Goal: Transaction & Acquisition: Book appointment/travel/reservation

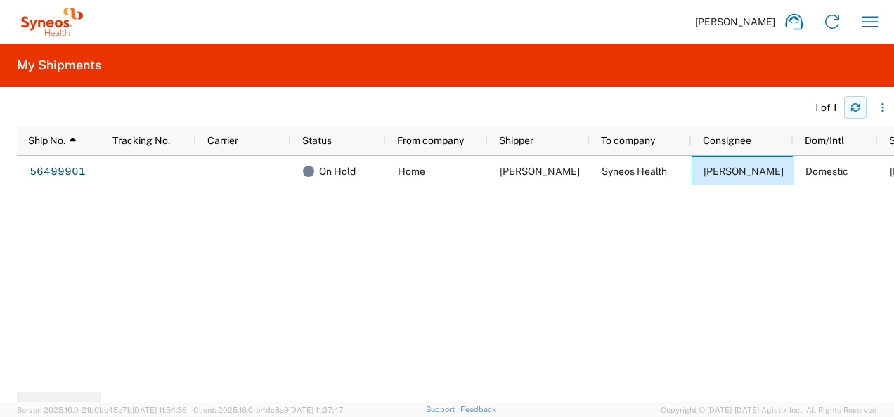
click at [860, 103] on button "button" at bounding box center [855, 107] width 22 height 22
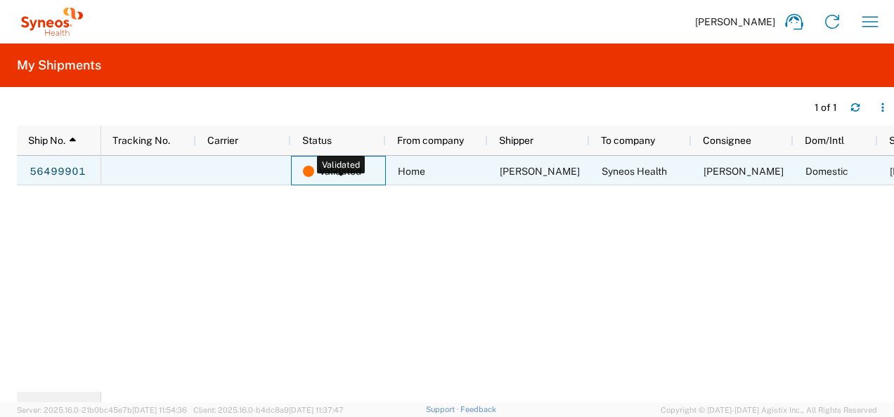
click at [331, 170] on span "Validated" at bounding box center [340, 172] width 42 height 30
click at [67, 174] on link "56499901" at bounding box center [58, 172] width 58 height 22
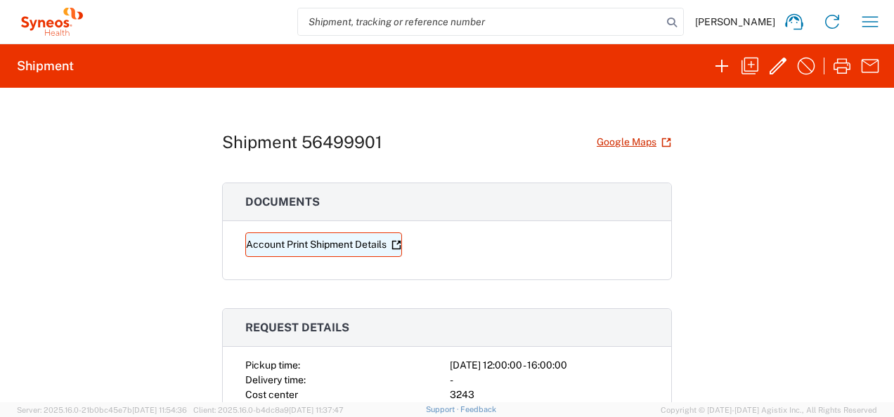
click at [350, 244] on link "Account Print Shipment Details" at bounding box center [323, 245] width 157 height 25
click at [56, 70] on h2 "Shipment" at bounding box center [45, 66] width 57 height 17
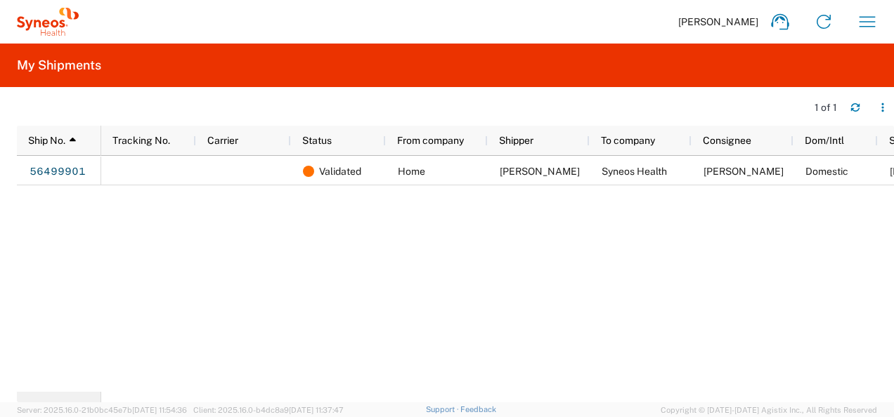
scroll to position [0, 68]
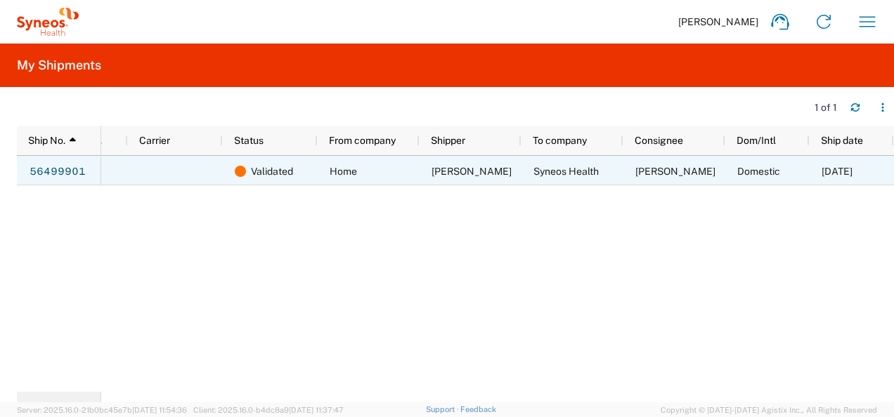
click at [817, 160] on div "[DATE]" at bounding box center [852, 171] width 84 height 30
click at [825, 171] on span "[DATE]" at bounding box center [836, 171] width 31 height 11
click at [248, 171] on div "Validated" at bounding box center [273, 172] width 77 height 30
click at [197, 171] on div at bounding box center [175, 171] width 95 height 30
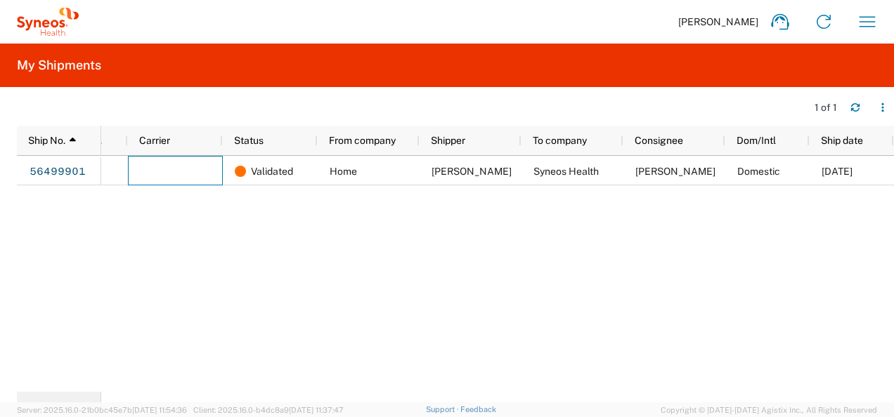
scroll to position [0, 0]
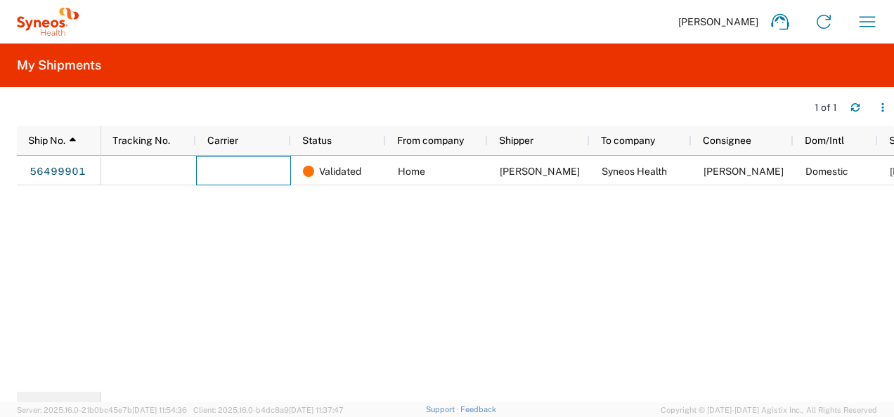
click at [131, 176] on div at bounding box center [148, 171] width 95 height 30
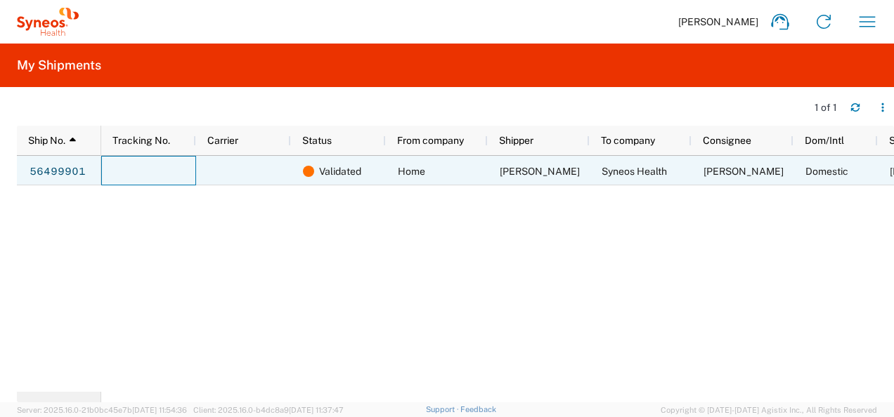
click at [131, 176] on div at bounding box center [148, 171] width 95 height 30
click at [596, 168] on div "Syneos Health" at bounding box center [641, 171] width 102 height 30
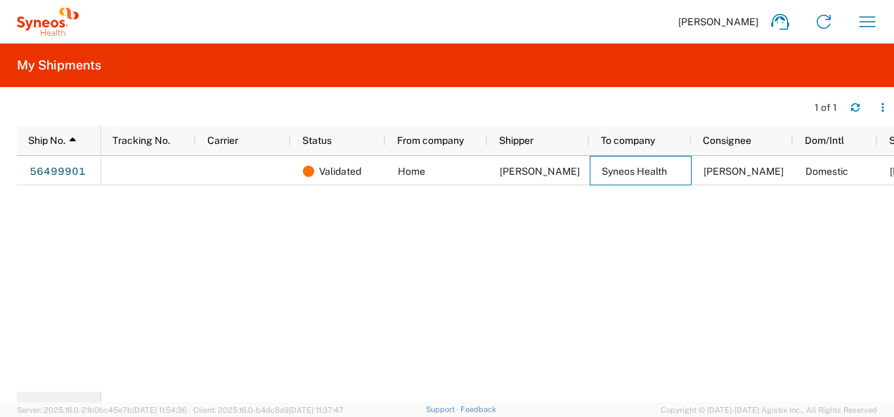
click at [724, 22] on span "[PERSON_NAME]" at bounding box center [718, 21] width 80 height 13
click at [871, 18] on icon "button" at bounding box center [867, 22] width 22 height 22
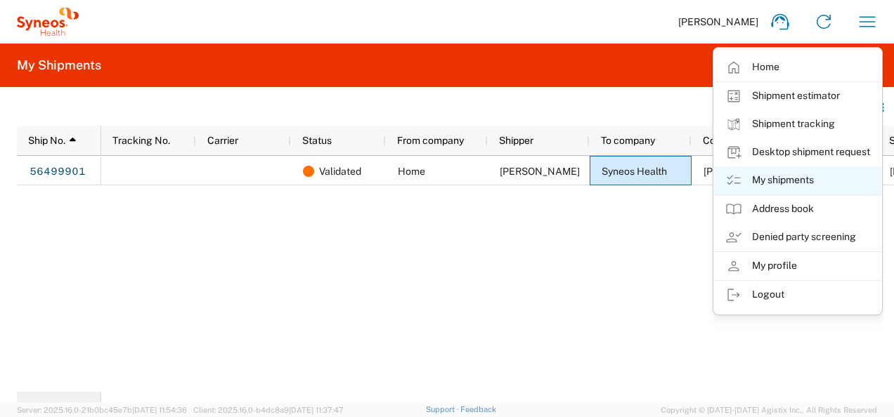
click at [817, 177] on link "My shipments" at bounding box center [797, 181] width 167 height 28
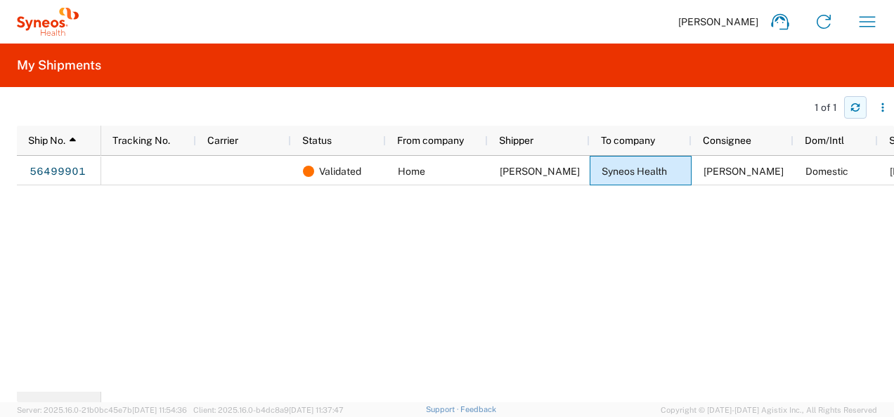
click at [855, 108] on icon "button" at bounding box center [855, 108] width 10 height 10
click at [874, 110] on button "button" at bounding box center [882, 107] width 22 height 22
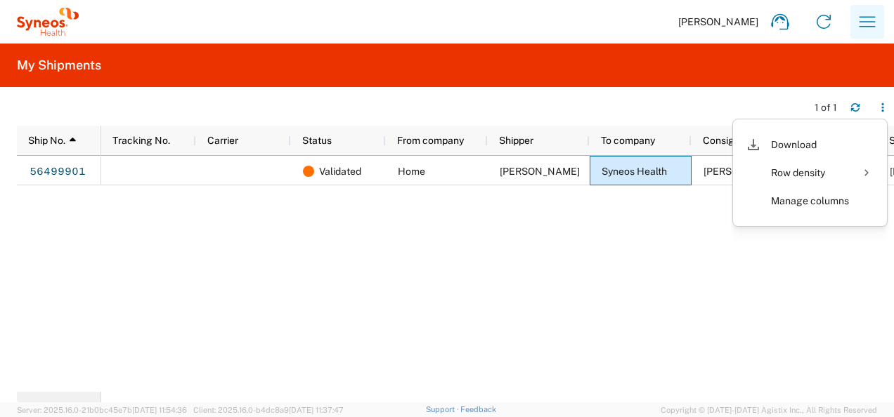
click at [862, 13] on icon "button" at bounding box center [867, 22] width 22 height 22
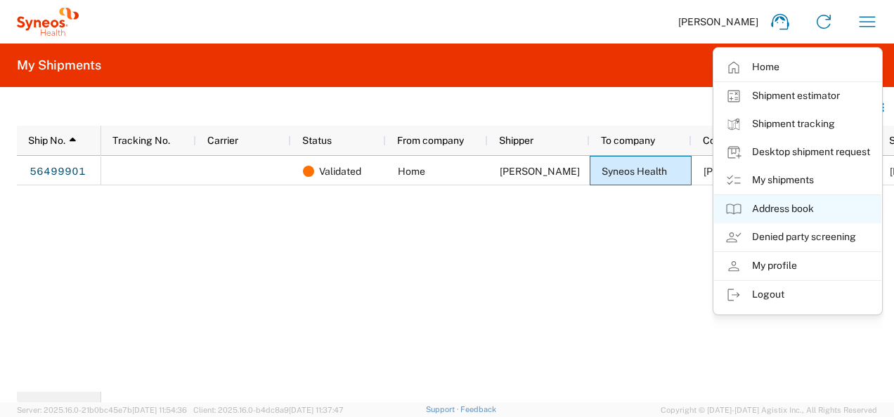
click at [778, 201] on link "Address book" at bounding box center [797, 209] width 167 height 28
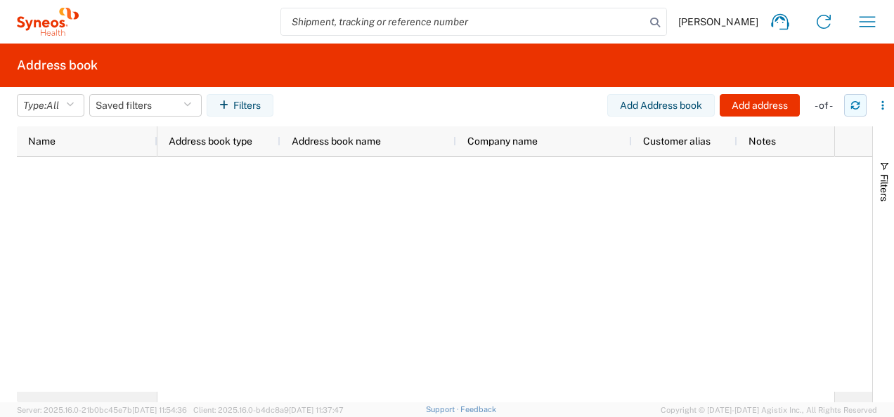
click at [849, 110] on button "button" at bounding box center [855, 105] width 22 height 22
click at [143, 107] on button "Saved filters" at bounding box center [145, 105] width 112 height 22
click at [299, 288] on div at bounding box center [495, 274] width 677 height 235
click at [666, 103] on button "Add Address book" at bounding box center [661, 105] width 108 height 22
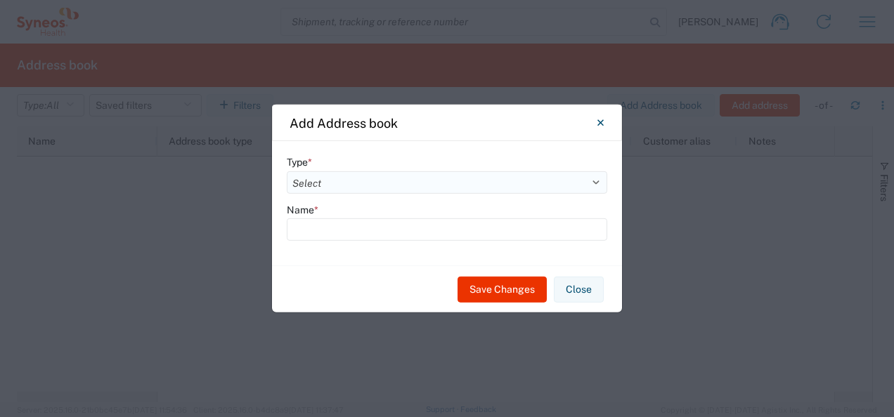
drag, startPoint x: 374, startPoint y: 178, endPoint x: 370, endPoint y: 187, distance: 10.1
click at [374, 178] on select "Select Location Company Personal Other Shared" at bounding box center [447, 182] width 320 height 22
select select "COMPANY"
click at [287, 171] on select "Select Location Company Personal Other Shared" at bounding box center [447, 182] width 320 height 22
click at [415, 226] on input "text" at bounding box center [447, 230] width 320 height 22
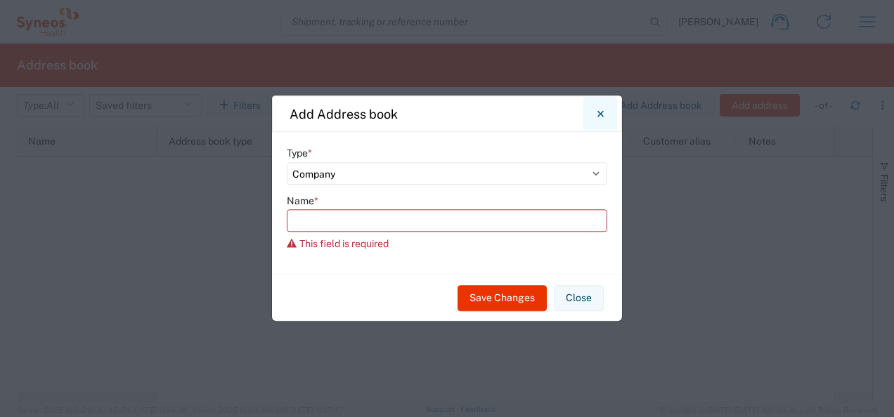
click at [602, 122] on button "Close" at bounding box center [600, 114] width 34 height 34
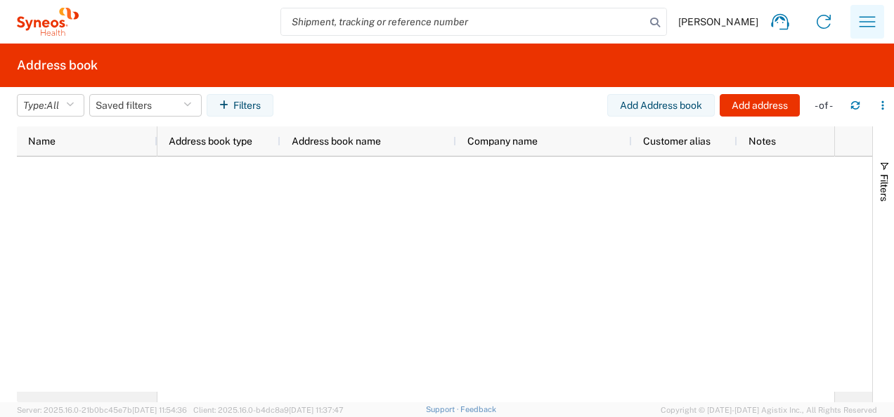
click at [866, 24] on icon "button" at bounding box center [867, 22] width 22 height 22
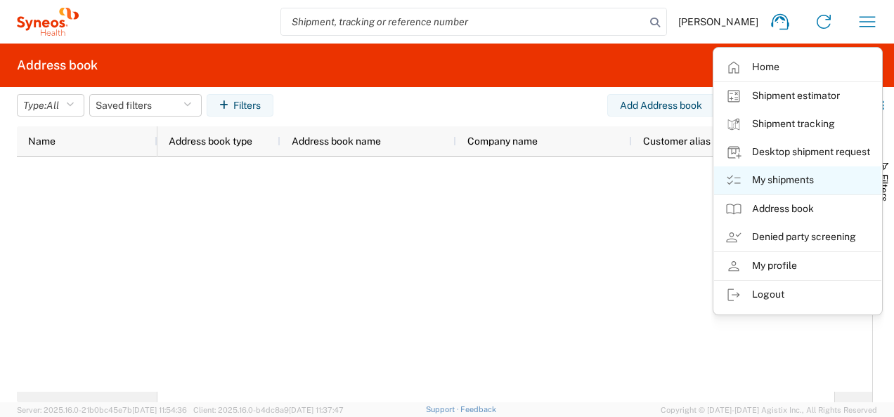
click at [773, 181] on link "My shipments" at bounding box center [797, 181] width 167 height 28
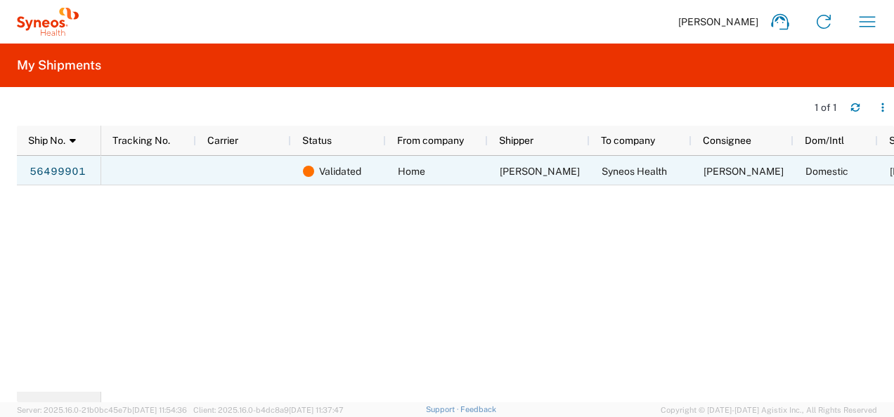
click at [172, 169] on div at bounding box center [148, 171] width 95 height 30
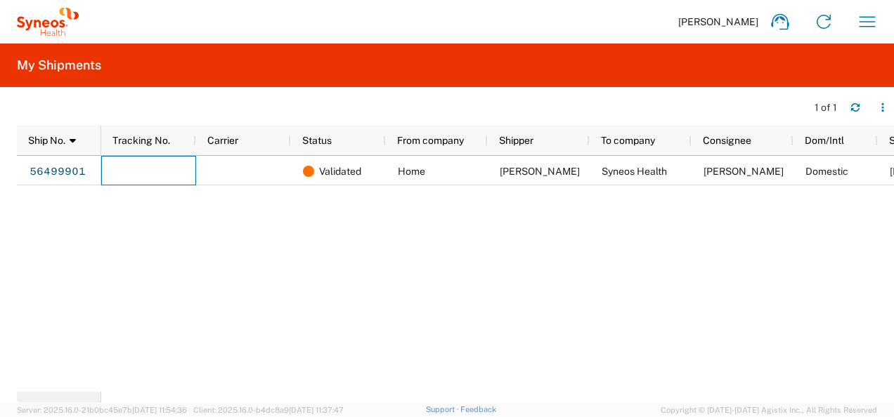
scroll to position [0, 68]
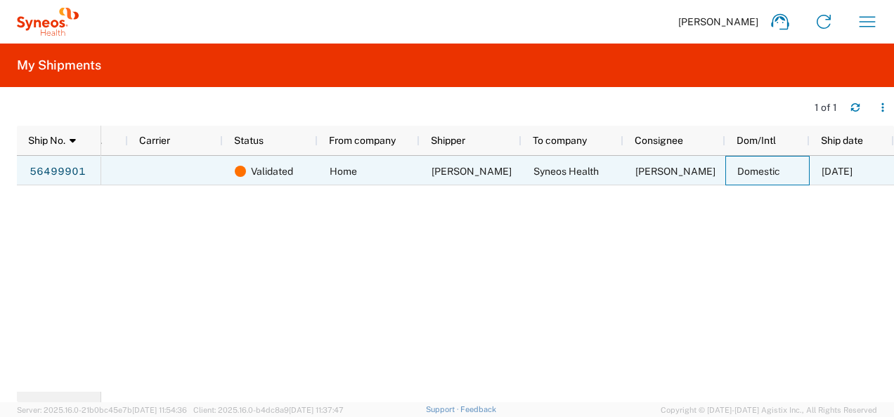
click at [787, 178] on div "Domestic" at bounding box center [767, 171] width 84 height 30
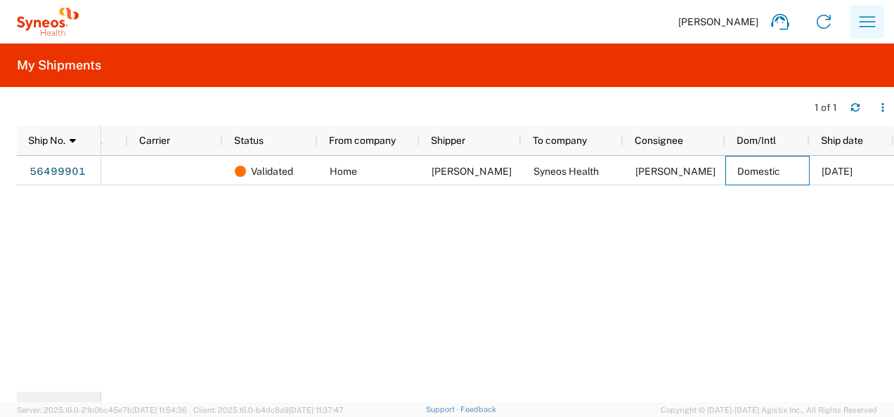
click at [862, 25] on icon "button" at bounding box center [867, 22] width 22 height 22
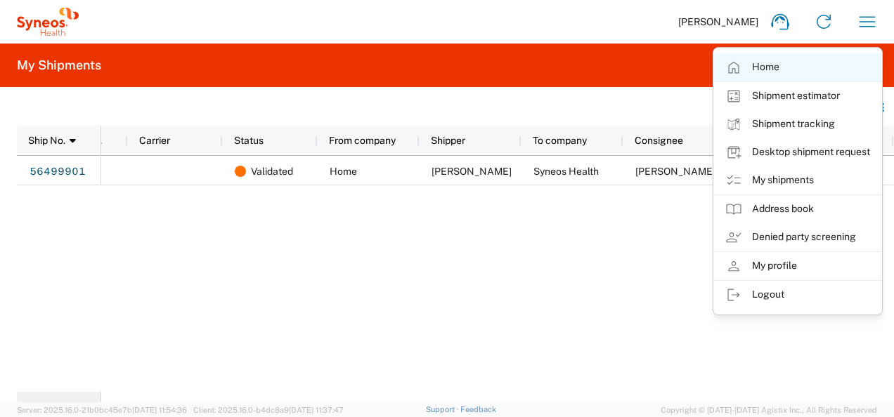
click at [826, 70] on link "Home" at bounding box center [797, 67] width 167 height 28
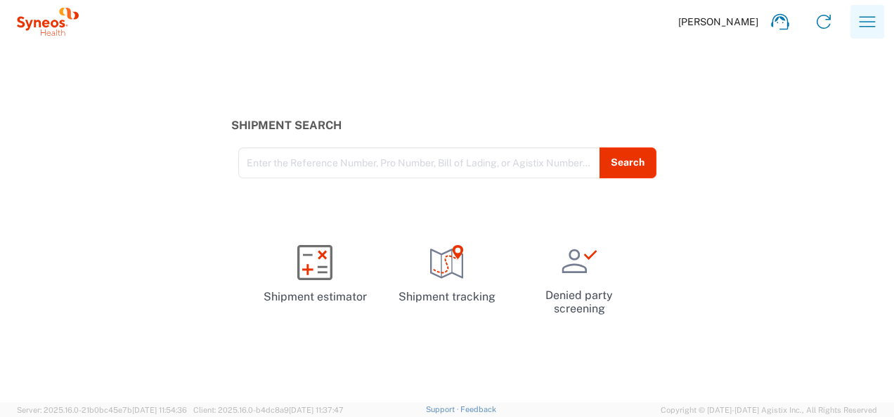
click at [855, 26] on button "button" at bounding box center [867, 22] width 34 height 34
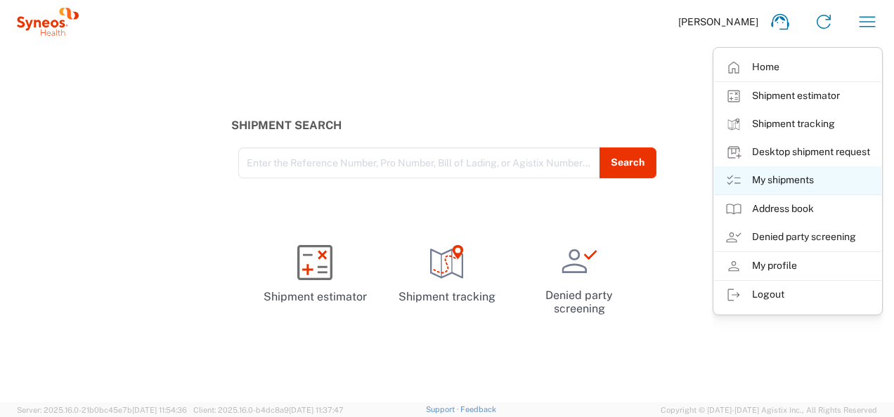
click at [781, 171] on link "My shipments" at bounding box center [797, 181] width 167 height 28
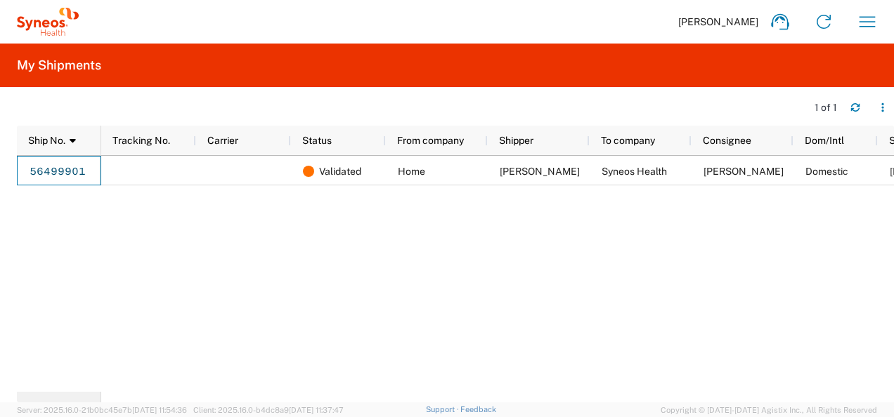
drag, startPoint x: 91, startPoint y: 171, endPoint x: 25, endPoint y: 177, distance: 66.3
click at [25, 177] on div "56499901" at bounding box center [59, 171] width 84 height 30
drag, startPoint x: 46, startPoint y: 170, endPoint x: 15, endPoint y: 216, distance: 55.6
click at [13, 222] on agx-table-manager "1 of 1 Press SPACE to select this row Ship No. 1 Tracking No. Carrier Status Fr…" at bounding box center [447, 245] width 894 height 316
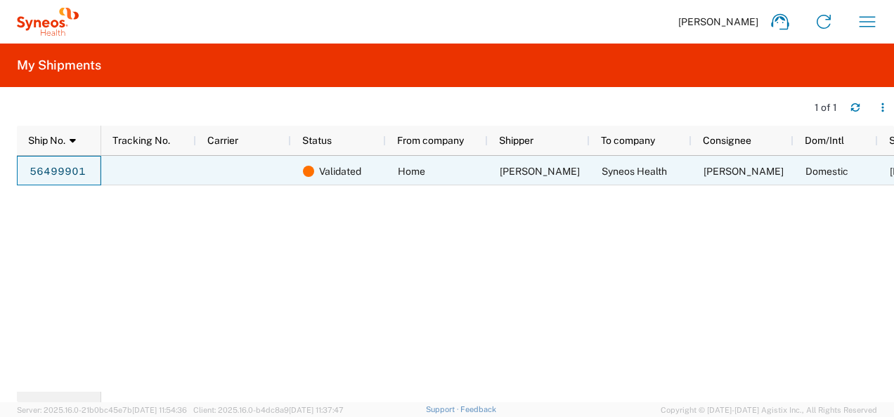
drag, startPoint x: 20, startPoint y: 169, endPoint x: 88, endPoint y: 174, distance: 68.3
click at [88, 174] on div "56499901" at bounding box center [59, 171] width 84 height 30
drag, startPoint x: 88, startPoint y: 174, endPoint x: 28, endPoint y: 171, distance: 59.8
click at [28, 170] on div "56499901" at bounding box center [59, 171] width 84 height 30
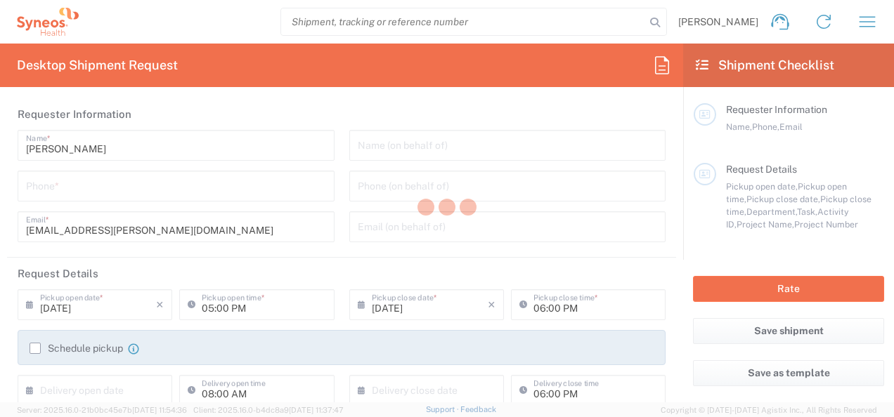
type input "[GEOGRAPHIC_DATA]"
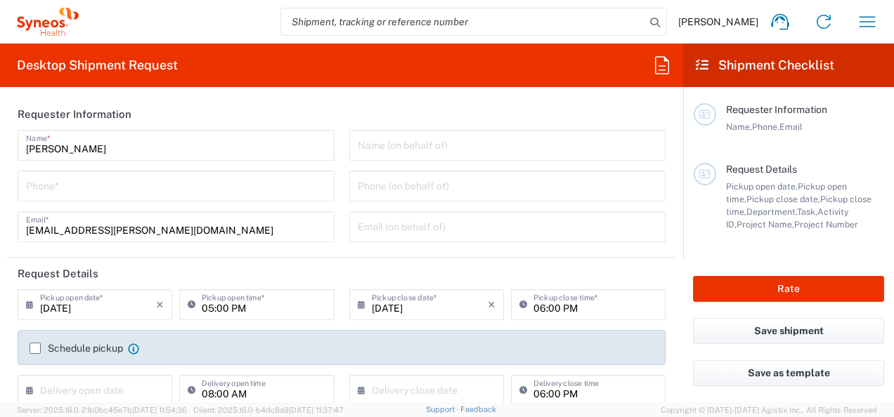
type input "INC Research Clin Svcs [GEOGRAPHIC_DATA]"
type input "3243"
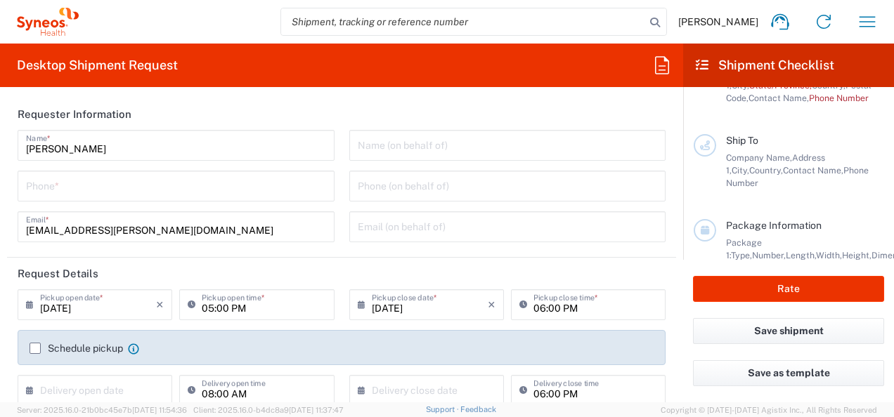
scroll to position [209, 0]
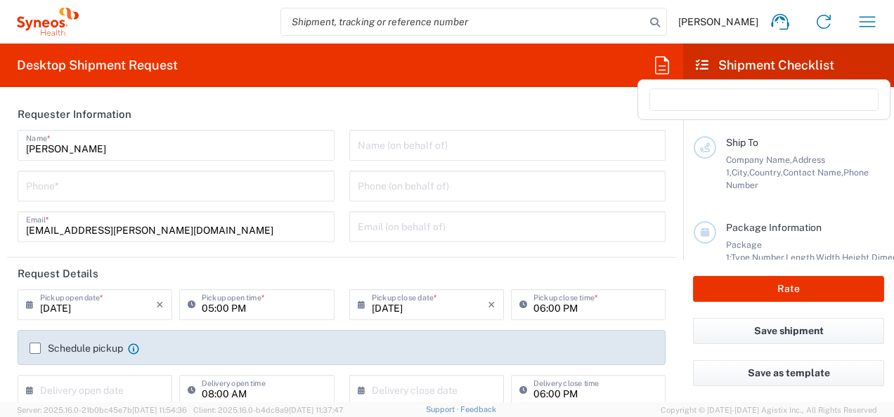
click at [669, 63] on icon at bounding box center [662, 65] width 22 height 22
click at [747, 22] on span "[PERSON_NAME]" at bounding box center [718, 21] width 80 height 13
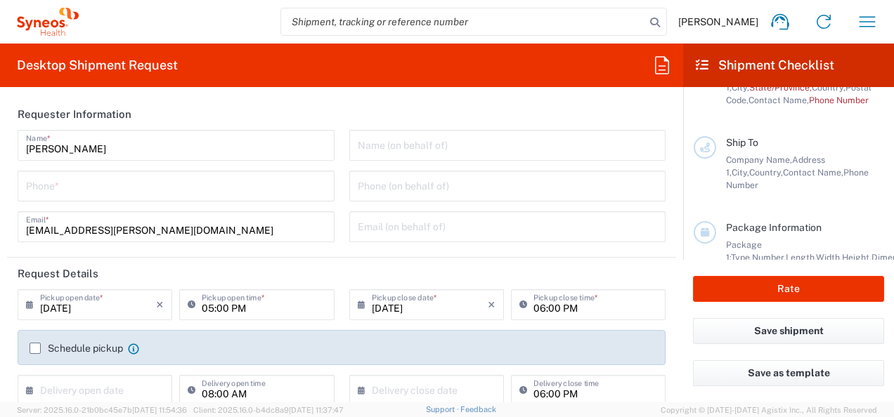
click at [358, 20] on input "search" at bounding box center [463, 21] width 364 height 27
type input "56499901"
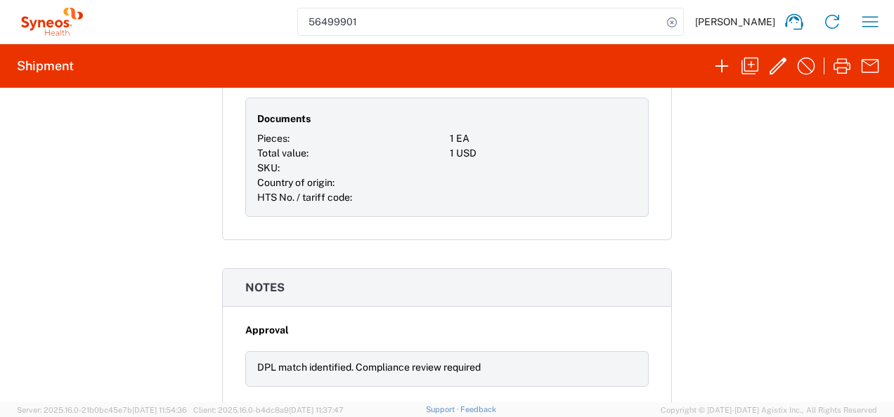
scroll to position [988, 0]
click at [300, 372] on div "DPL match identified. Compliance review required" at bounding box center [446, 367] width 403 height 36
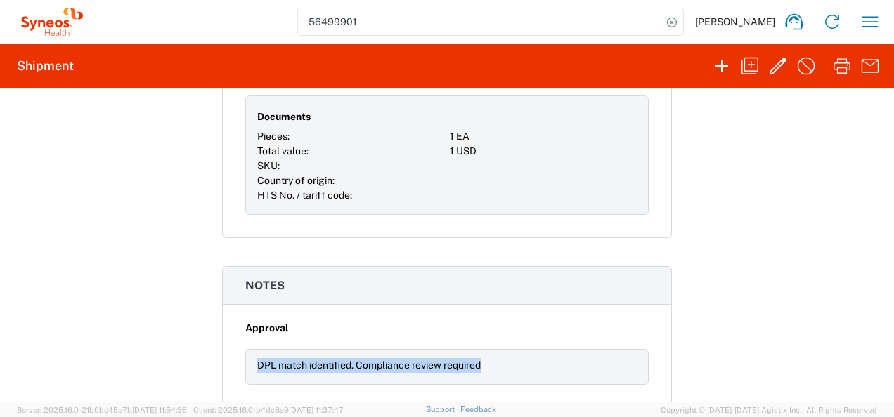
click at [300, 372] on div "DPL match identified. Compliance review required" at bounding box center [446, 367] width 403 height 36
click at [782, 68] on icon "button" at bounding box center [778, 66] width 22 height 22
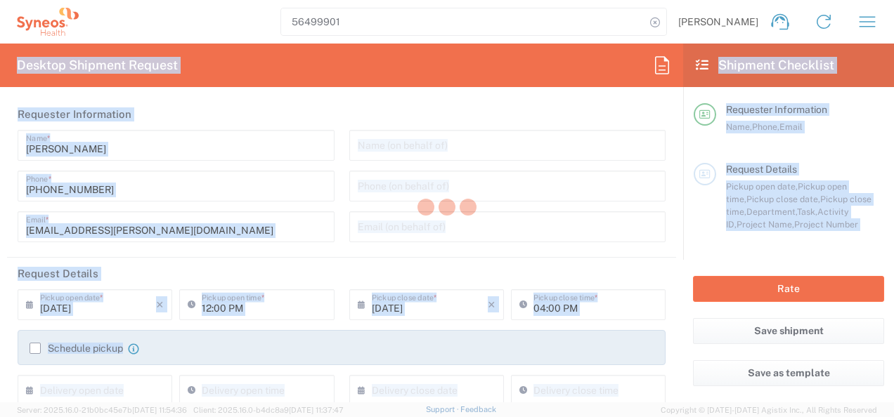
type input "3243"
type input "3243 DEPARTMENTAL EXPENSE"
type input "Jalisco"
type input "Mexico State"
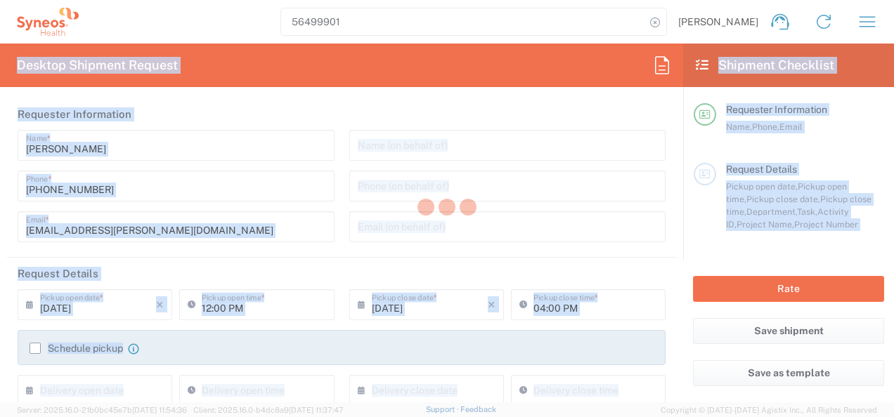
type input "Envelope"
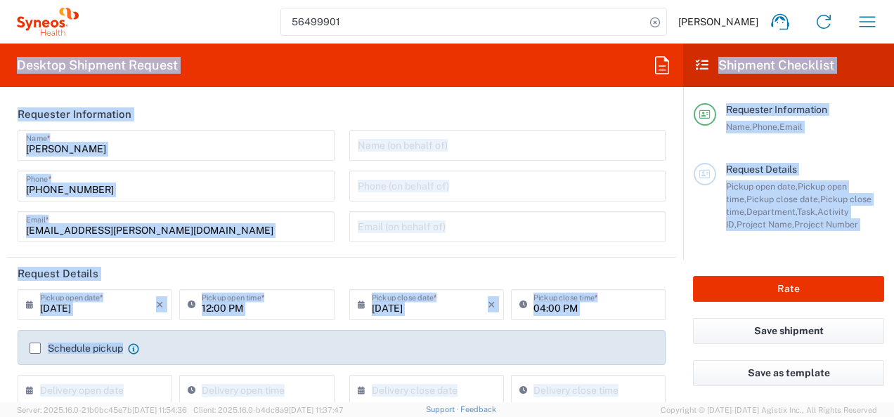
click at [523, 102] on header "Requester Information" at bounding box center [341, 114] width 669 height 32
click at [526, 73] on agx-form-header "Desktop Shipment Request" at bounding box center [341, 66] width 683 height 44
drag, startPoint x: 149, startPoint y: 74, endPoint x: 153, endPoint y: 67, distance: 8.2
click at [149, 74] on agx-form-header "Desktop Shipment Request" at bounding box center [341, 66] width 683 height 44
click at [184, 142] on input "[PERSON_NAME]" at bounding box center [176, 144] width 300 height 25
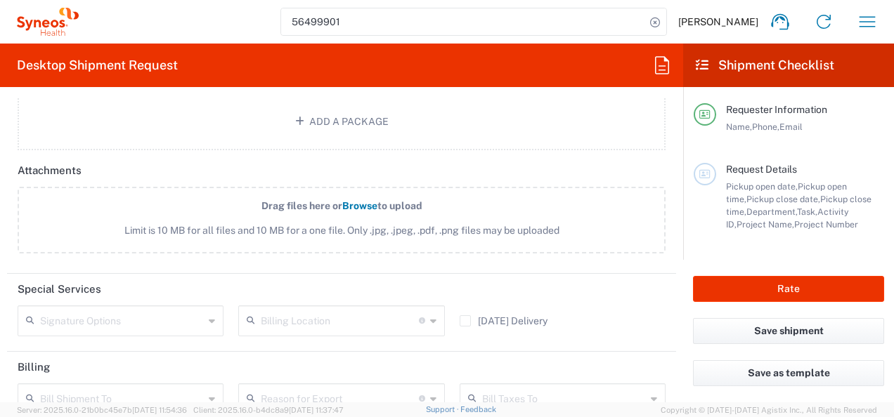
scroll to position [1757, 0]
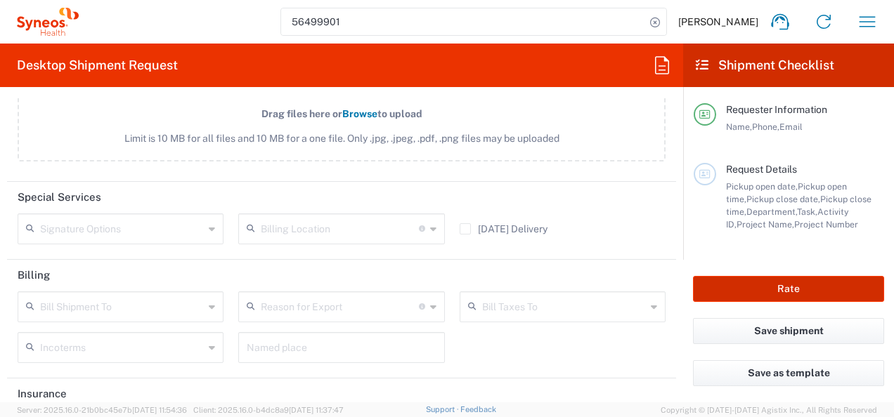
click at [796, 298] on button "Rate" at bounding box center [788, 289] width 191 height 26
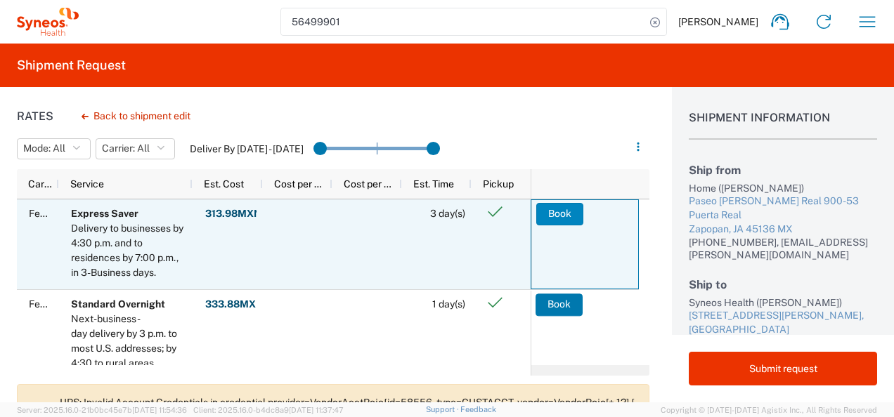
click at [565, 209] on button "Book" at bounding box center [559, 214] width 47 height 22
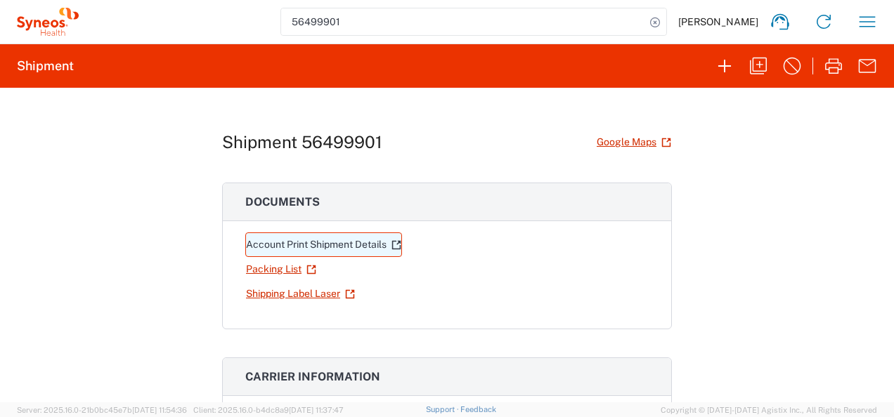
click at [288, 245] on link "Account Print Shipment Details" at bounding box center [323, 245] width 157 height 25
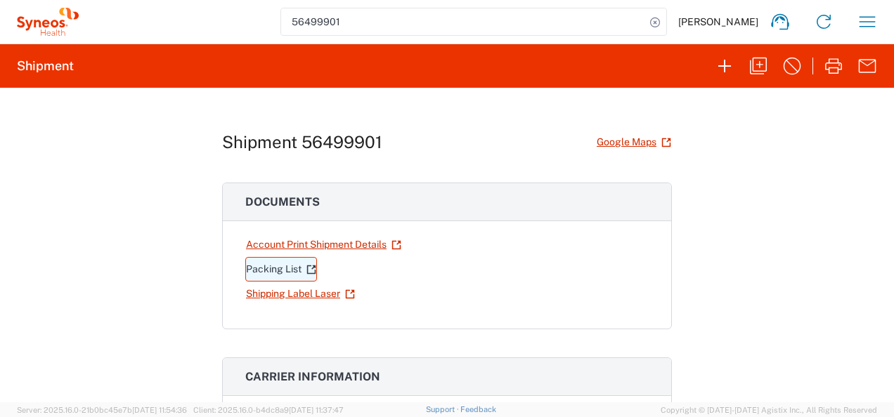
click at [259, 271] on link "Packing List" at bounding box center [281, 269] width 72 height 25
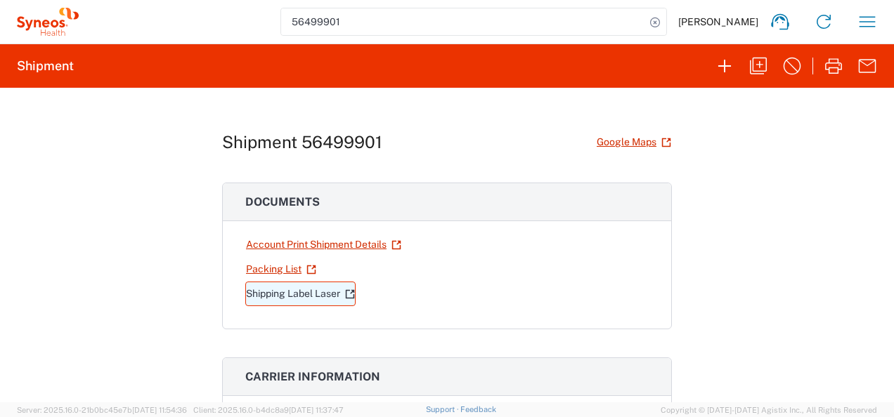
click at [282, 297] on link "Shipping Label Laser" at bounding box center [300, 294] width 110 height 25
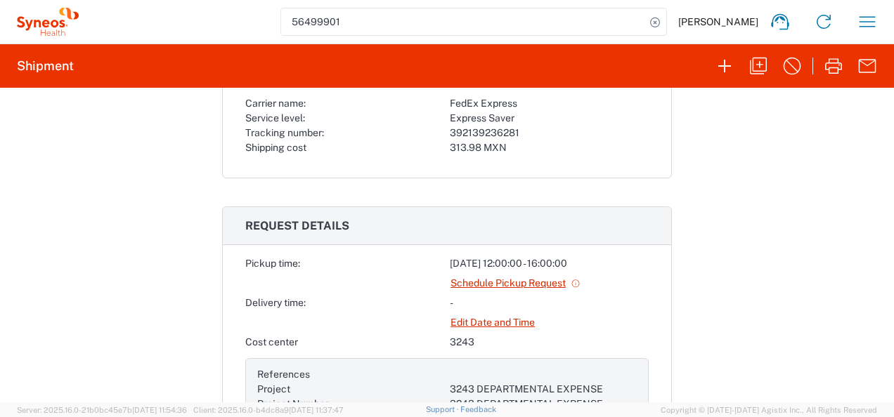
scroll to position [211, 0]
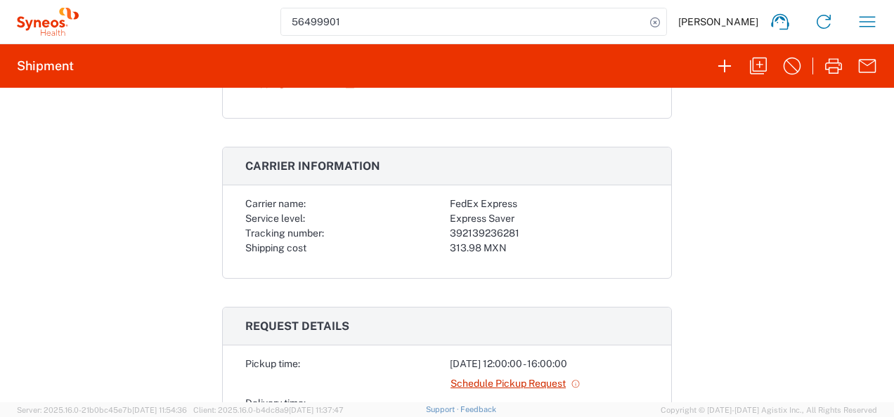
click at [759, 258] on div "Shipment 56499901 Google Maps Documents Account Print Shipment Details Packing …" at bounding box center [447, 245] width 894 height 315
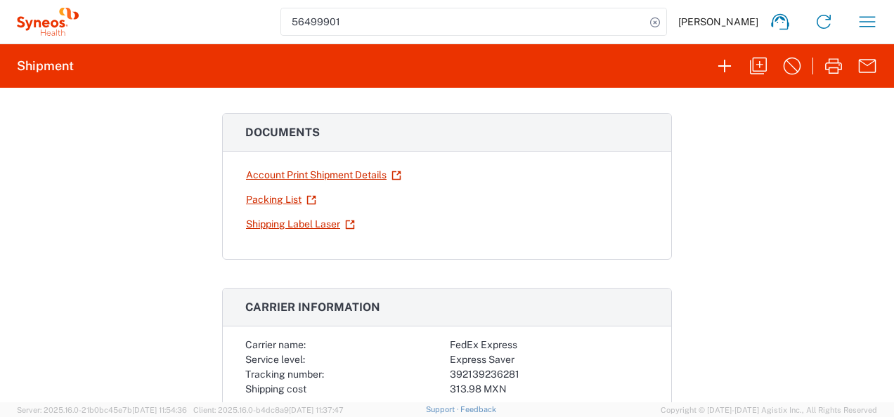
scroll to position [70, 0]
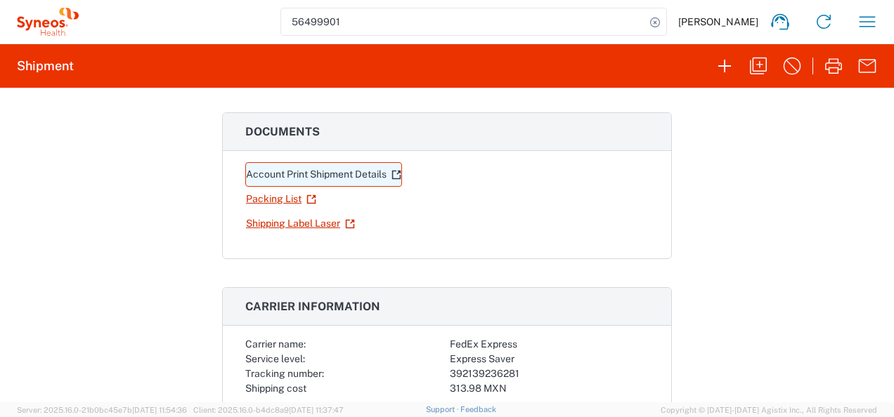
click at [285, 174] on link "Account Print Shipment Details" at bounding box center [323, 174] width 157 height 25
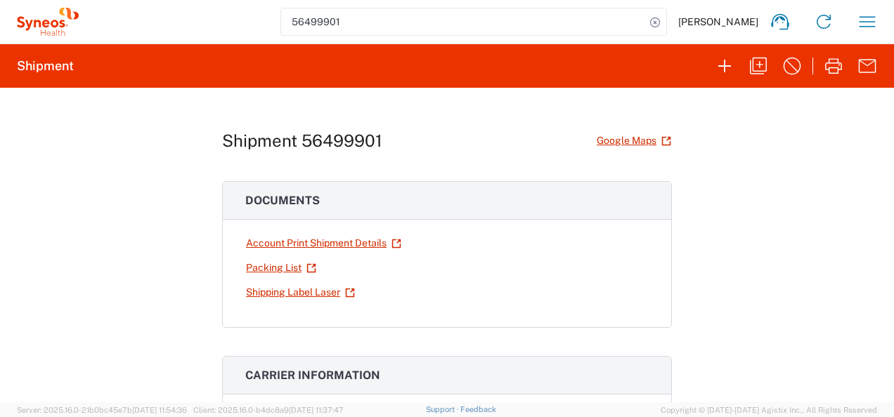
scroll to position [0, 0]
click at [868, 16] on icon "button" at bounding box center [867, 22] width 22 height 22
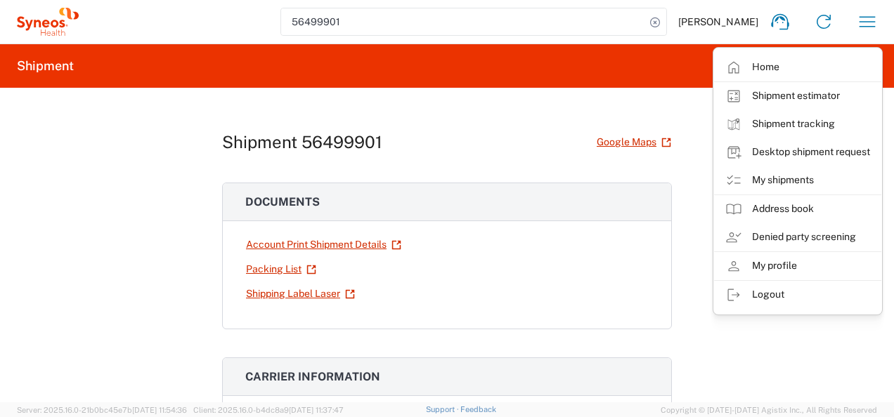
click at [18, 188] on div "Shipment 56499901 Google Maps Documents Account Print Shipment Details Packing …" at bounding box center [447, 245] width 894 height 315
